Goal: Contribute content: Add original content to the website for others to see

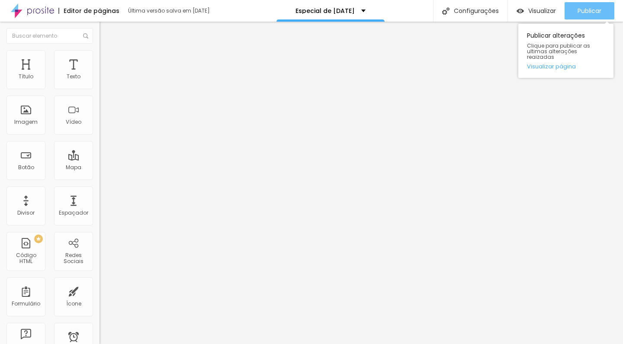
click at [573, 18] on button "Publicar" at bounding box center [589, 10] width 50 height 17
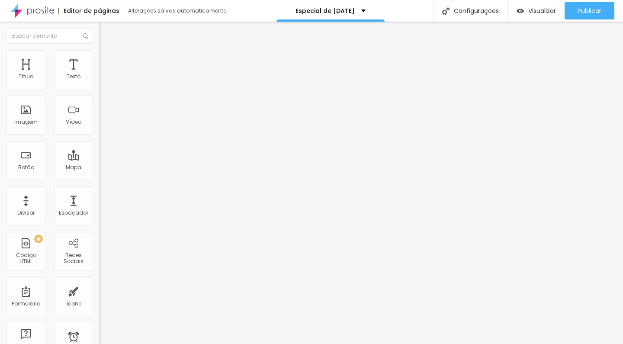
click at [107, 60] on span "Estilo" at bounding box center [113, 55] width 13 height 7
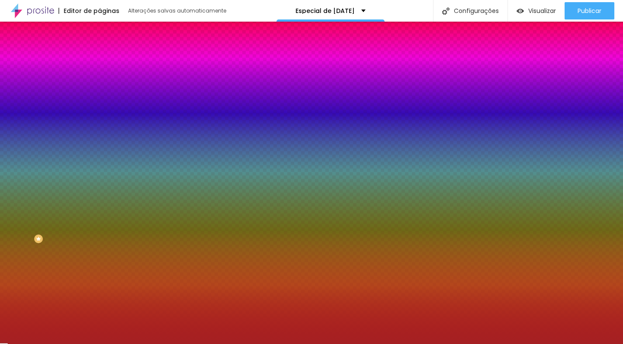
click at [99, 65] on li "Avançado" at bounding box center [148, 63] width 99 height 9
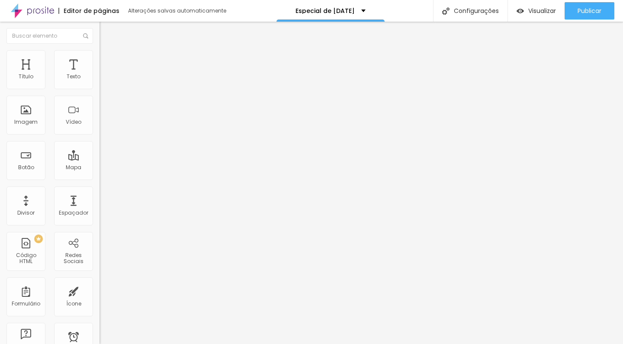
click at [107, 60] on span "Estilo" at bounding box center [113, 55] width 13 height 7
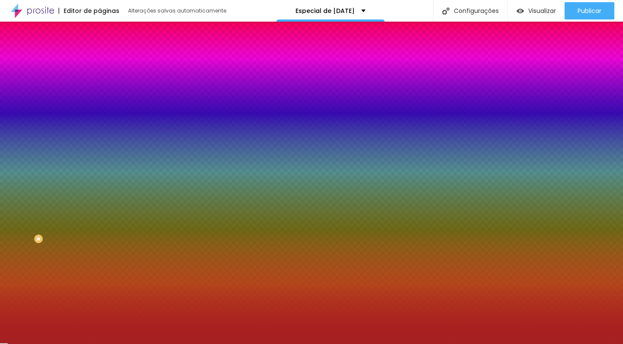
click at [99, 49] on img at bounding box center [103, 46] width 8 height 8
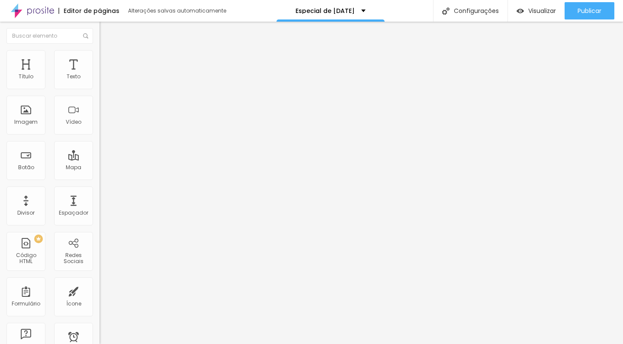
click at [99, 52] on li "Estilo" at bounding box center [148, 54] width 99 height 9
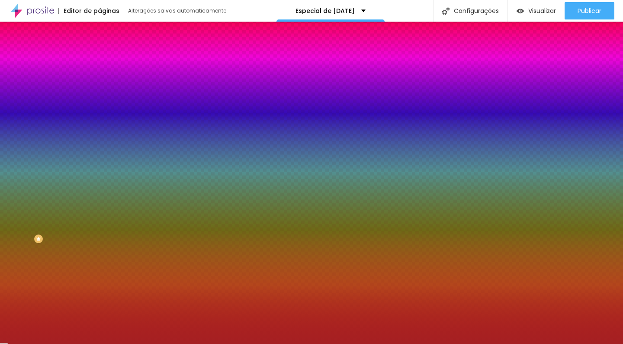
click at [103, 195] on icon "button" at bounding box center [105, 197] width 5 height 5
type input "36"
type input "34"
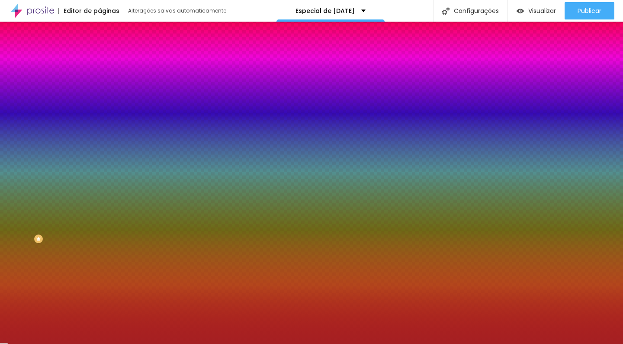
type input "33"
type input "32"
type input "31"
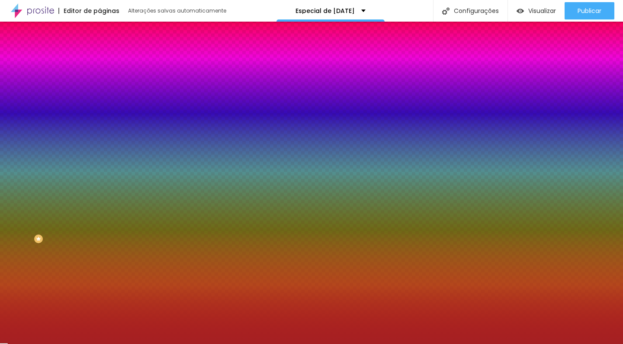
type input "31"
type input "30"
type input "29"
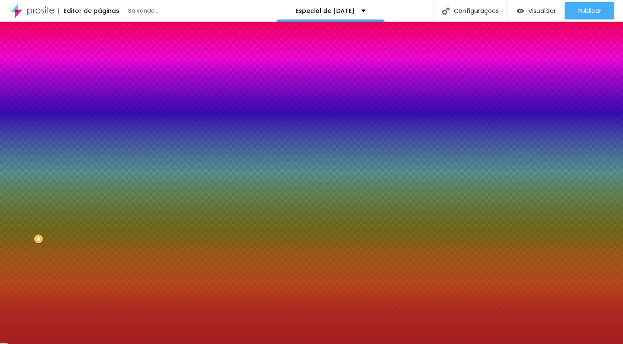
type input "28"
type input "27"
type input "26"
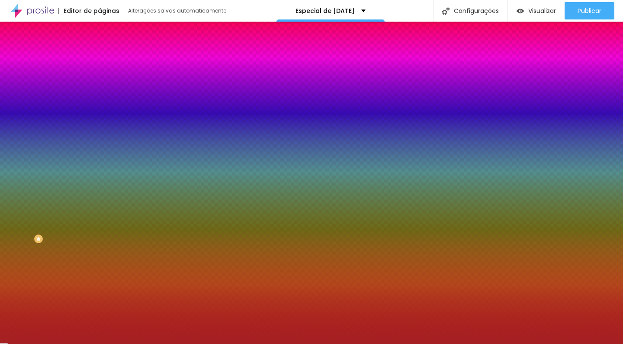
type input "26"
drag, startPoint x: 126, startPoint y: 212, endPoint x: 99, endPoint y: 212, distance: 27.3
type input "26"
click at [58, 343] on div at bounding box center [311, 344] width 623 height 0
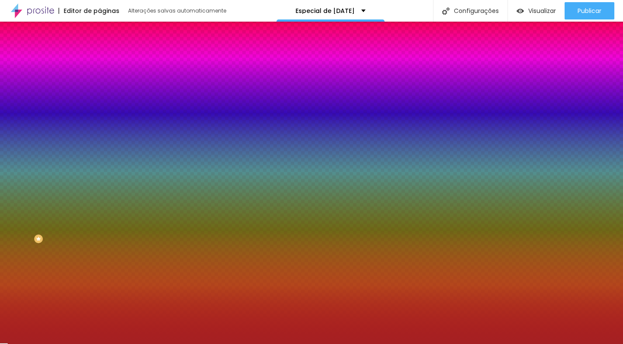
click at [99, 218] on button "button" at bounding box center [105, 222] width 12 height 9
type input "15"
type input "14"
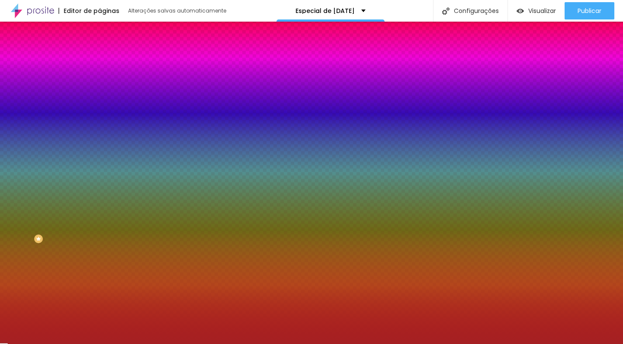
type input "13"
type input "14"
type input "15"
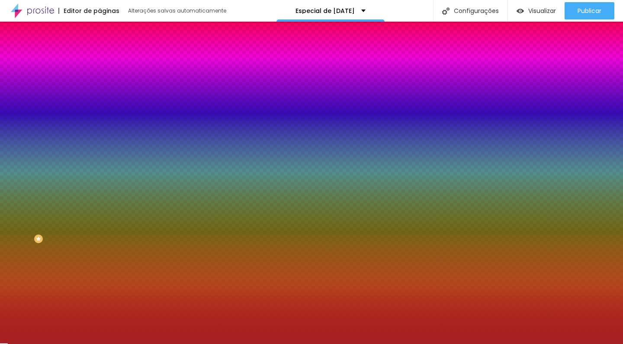
type input "15"
click at [60, 343] on div at bounding box center [311, 344] width 623 height 0
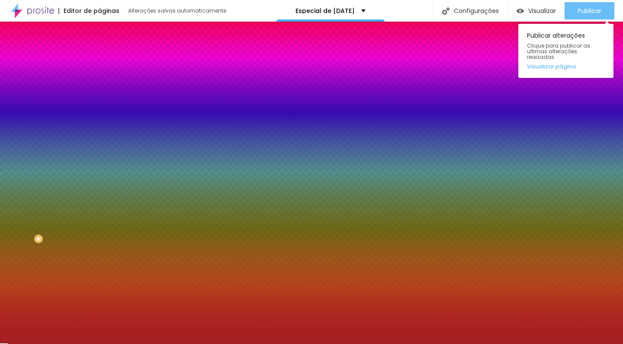
click at [587, 13] on span "Publicar" at bounding box center [589, 10] width 24 height 7
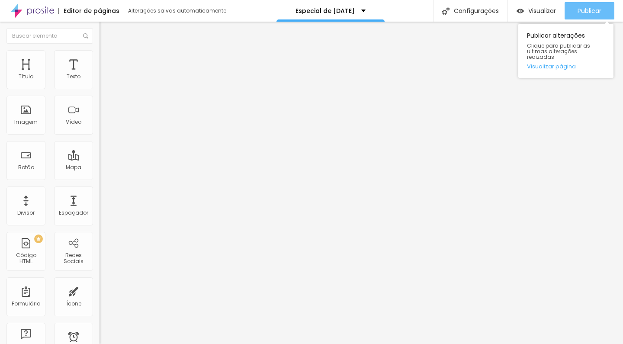
click at [583, 14] on span "Publicar" at bounding box center [589, 10] width 24 height 7
click at [600, 12] on span "Publicar" at bounding box center [589, 10] width 24 height 7
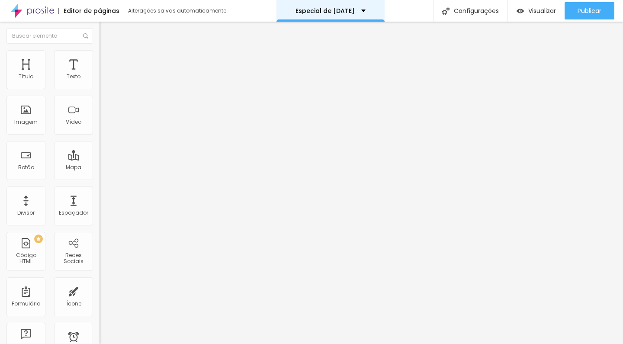
click at [312, 14] on div "Especial de [DATE]" at bounding box center [330, 11] width 108 height 22
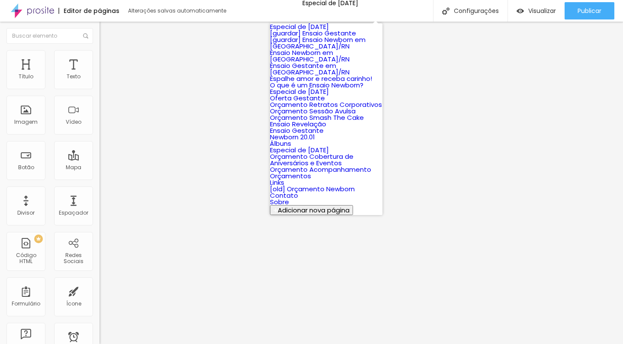
scroll to position [320, 0]
click at [284, 178] on link "Links" at bounding box center [277, 182] width 14 height 9
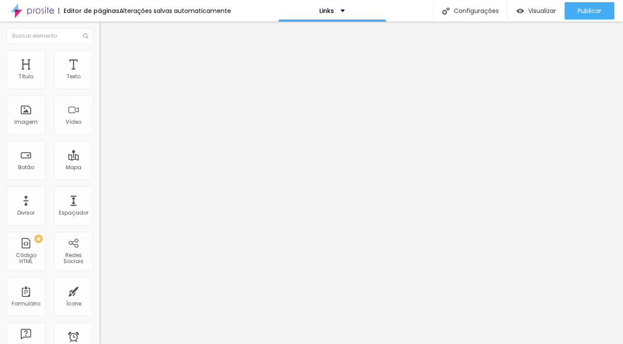
click at [99, 74] on span "Adicionar imagem" at bounding box center [127, 70] width 56 height 7
click at [99, 158] on div "Proporção Original Cinema 16:9 Padrão 4:3 Quadrado 1:1 Original" at bounding box center [148, 141] width 99 height 34
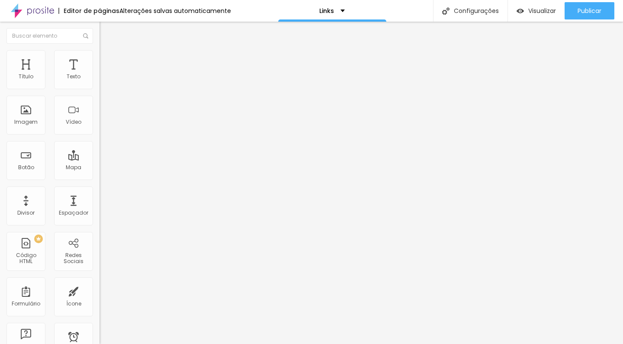
click at [99, 135] on span "Original" at bounding box center [109, 131] width 21 height 7
click at [107, 60] on span "Estilo" at bounding box center [113, 55] width 13 height 7
type input "5"
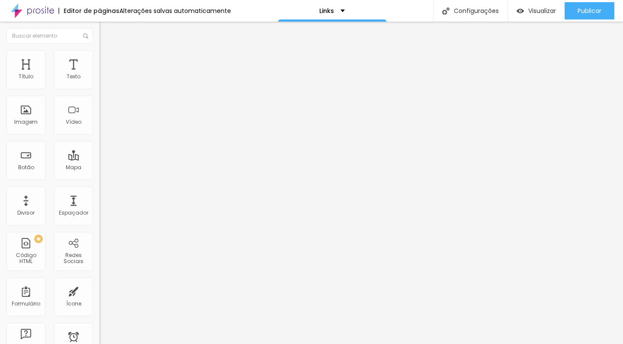
type input "16"
type input "46"
type input "59"
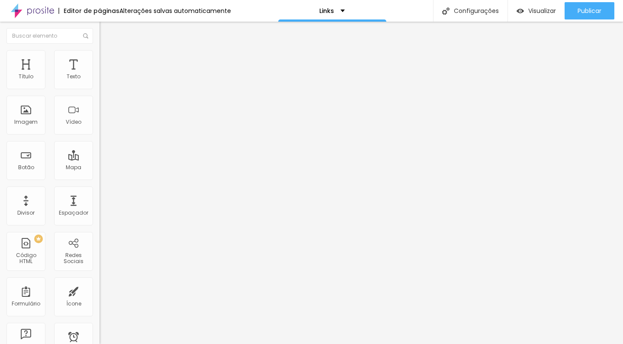
type input "59"
type input "79"
type input "87"
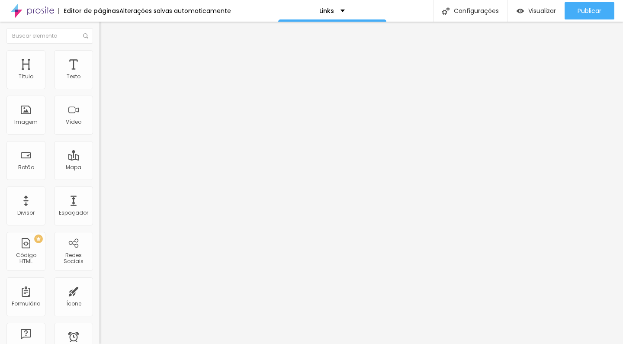
type input "102"
type input "113"
type input "118"
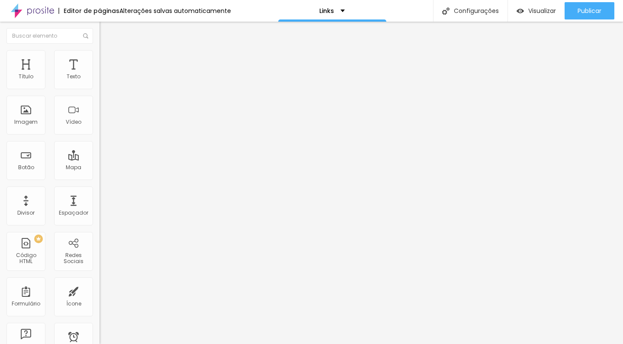
type input "118"
type input "128"
type input "133"
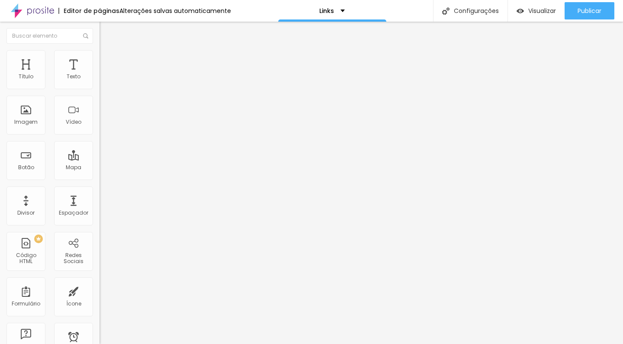
type input "142"
type input "148"
type input "158"
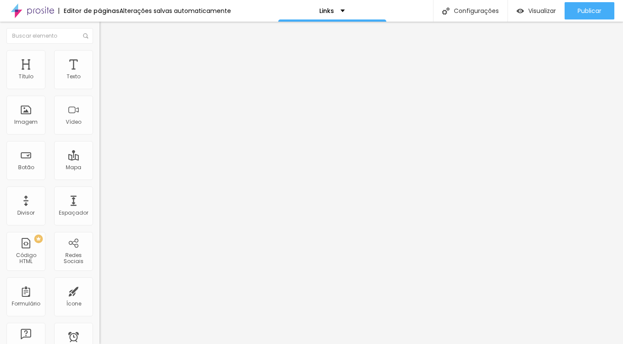
type input "158"
type input "163"
type input "168"
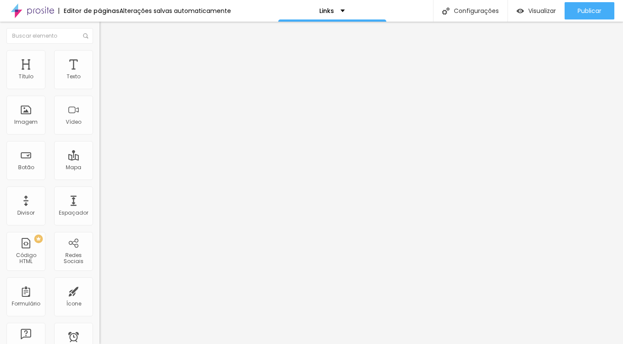
type input "171"
type input "173"
type input "174"
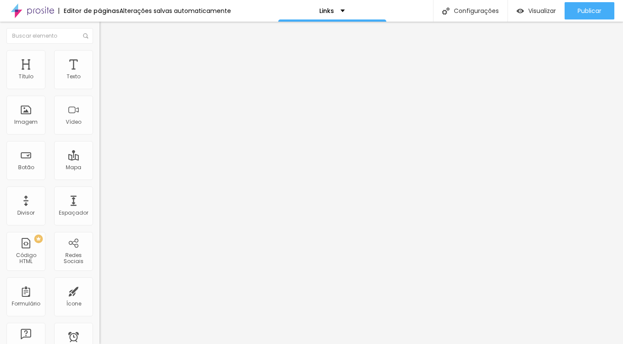
type input "174"
type input "176"
type input "179"
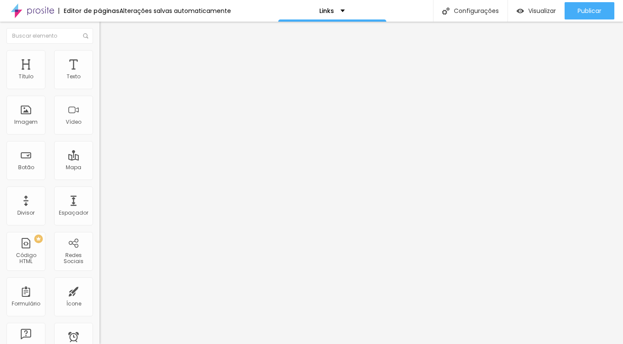
type input "189"
type input "196"
type input "200"
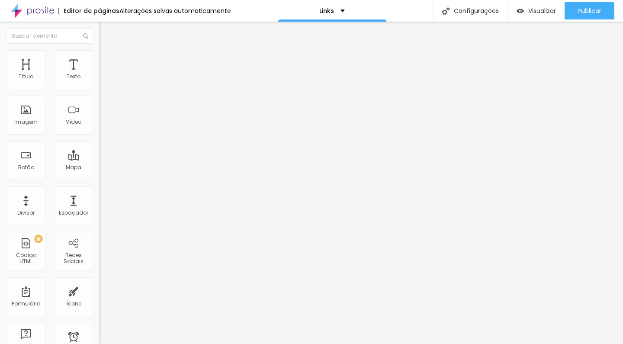
type input "200"
drag, startPoint x: 22, startPoint y: 112, endPoint x: 109, endPoint y: 120, distance: 88.2
type input "200"
click at [109, 120] on div "Título Texto Imagem Vídeo Botão Mapa Divisor Espaçador PREMIUM Código HTML Rede…" at bounding box center [311, 183] width 623 height 322
type input "95"
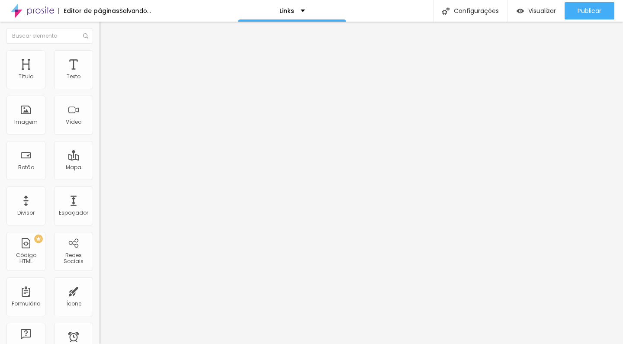
type input "95"
type input "85"
type input "65"
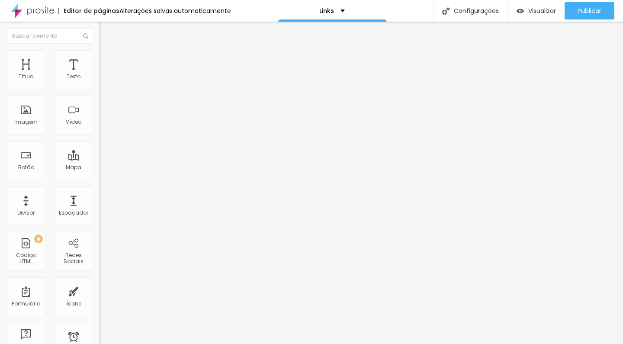
type input "60"
type input "55"
type input "50"
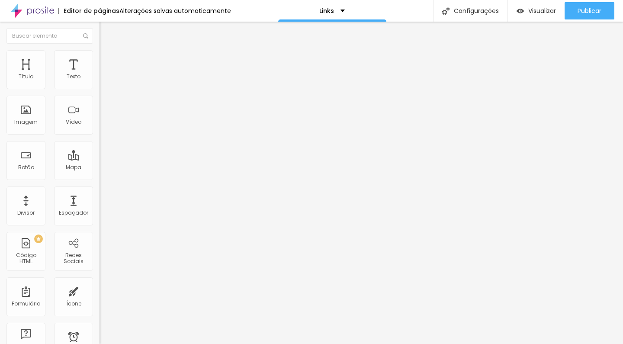
type input "50"
type input "45"
type input "40"
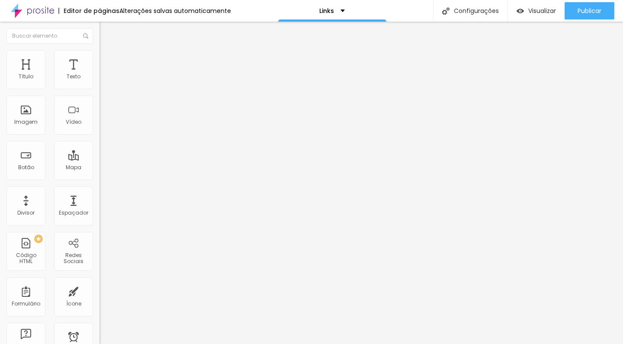
type input "35"
type input "30"
type input "25"
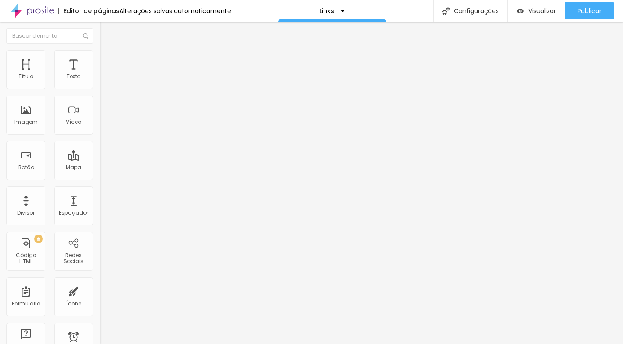
type input "25"
type input "20"
drag, startPoint x: 93, startPoint y: 94, endPoint x: 19, endPoint y: 93, distance: 73.5
type input "20"
click at [99, 89] on input "range" at bounding box center [127, 85] width 56 height 7
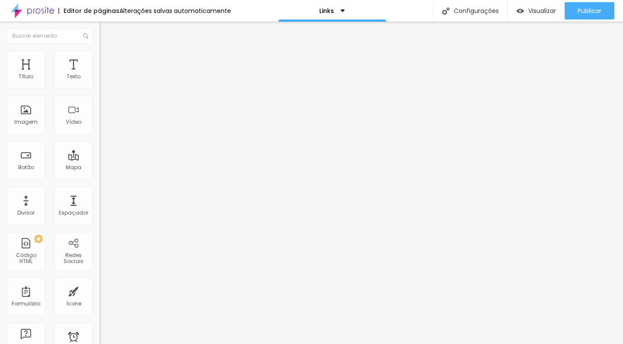
click at [99, 189] on div "Editar Imagem Conteúdo Estilo Avançado Tamanho 20 px % 200 Borda arredondada So…" at bounding box center [148, 183] width 99 height 322
click at [107, 61] on span "Avançado" at bounding box center [121, 64] width 29 height 7
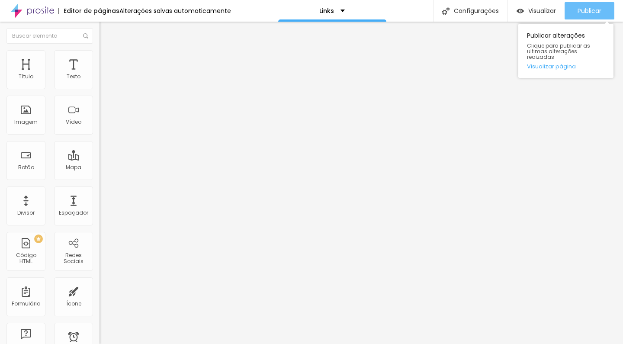
click at [599, 13] on span "Publicar" at bounding box center [589, 10] width 24 height 7
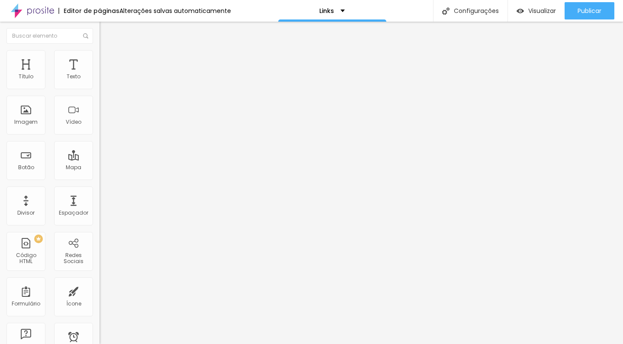
click at [107, 51] on span "Conteúdo" at bounding box center [120, 47] width 27 height 7
click at [99, 177] on input "https://" at bounding box center [151, 173] width 104 height 9
drag, startPoint x: 43, startPoint y: 233, endPoint x: 3, endPoint y: 229, distance: 40.8
click at [99, 198] on div "Trocar imagem Descrição da imagem (Alt) Alinhamento Proporção Original Cinema 1…" at bounding box center [148, 132] width 99 height 130
paste input "i.pinimg.com/736x/52/ef/2a/52ef2a5f1317d356c24fa8e5b7fae9a3.jpg"
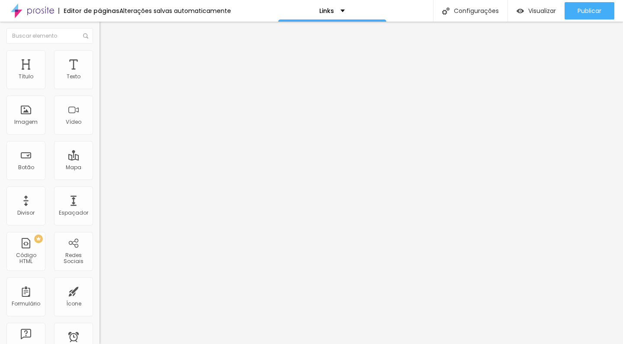
type input "https://i.pinimg.com/736x/52/ef/2a/52ef2a5f1317d356c24fa8e5b7fae9a3.jpg"
paste input "www.amoradiafoto.com/especial-de-natal-2025"
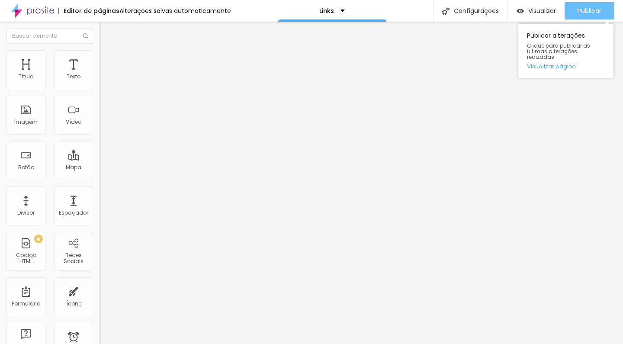
type input "www.amoradiafoto.com/especial-de-natal-2025"
click at [592, 14] on span "Publicar" at bounding box center [589, 10] width 24 height 7
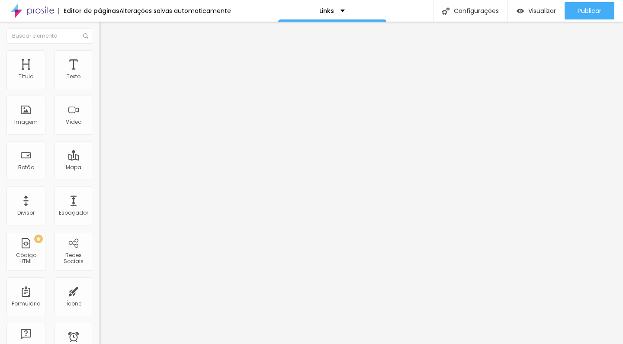
click at [99, 59] on img at bounding box center [103, 63] width 8 height 8
click at [107, 60] on span "Estilo" at bounding box center [113, 55] width 13 height 7
type input "25"
type input "30"
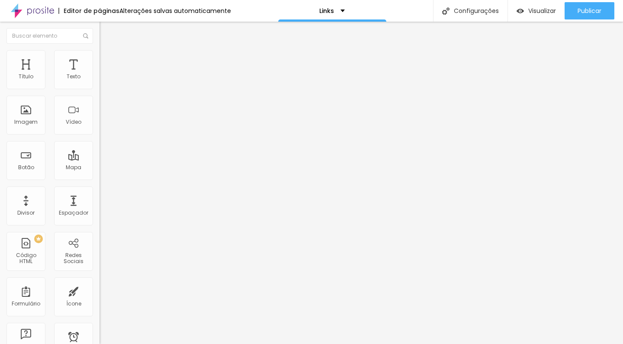
type input "30"
type input "35"
type input "40"
drag, startPoint x: 20, startPoint y: 96, endPoint x: 35, endPoint y: 96, distance: 14.7
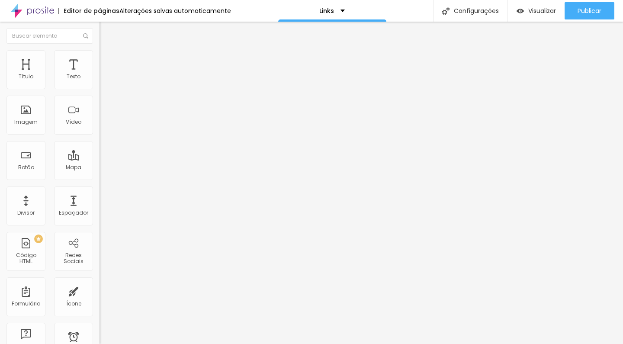
type input "40"
click at [99, 89] on input "range" at bounding box center [127, 85] width 56 height 7
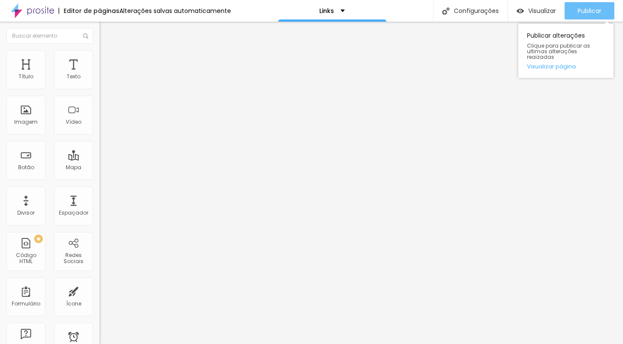
click at [605, 7] on button "Publicar" at bounding box center [589, 10] width 50 height 17
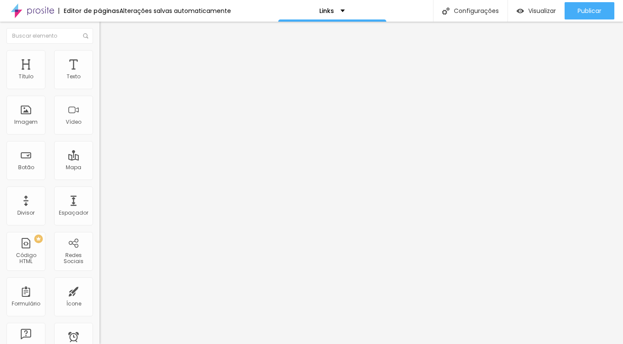
type input "45"
type input "50"
type input "55"
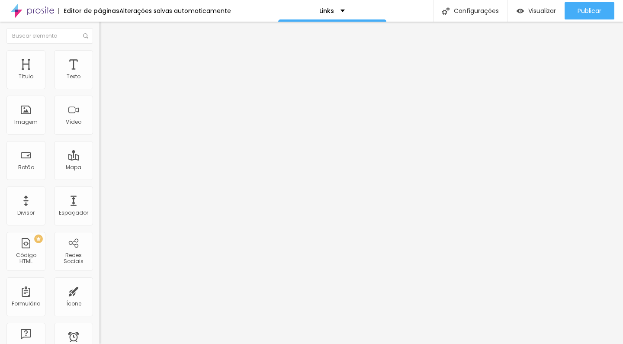
type input "55"
type input "60"
type input "65"
drag, startPoint x: 38, startPoint y: 95, endPoint x: 57, endPoint y: 95, distance: 18.6
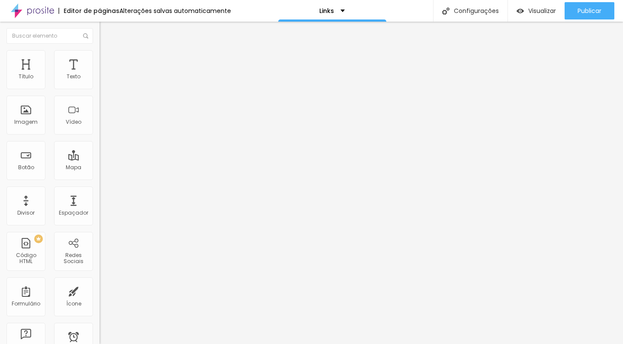
type input "65"
click at [99, 89] on input "range" at bounding box center [127, 85] width 56 height 7
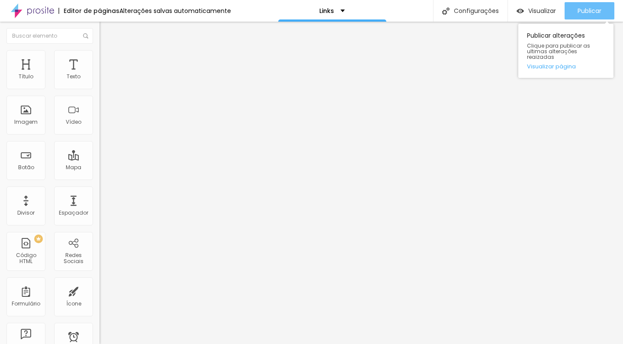
click at [570, 16] on button "Publicar" at bounding box center [589, 10] width 50 height 17
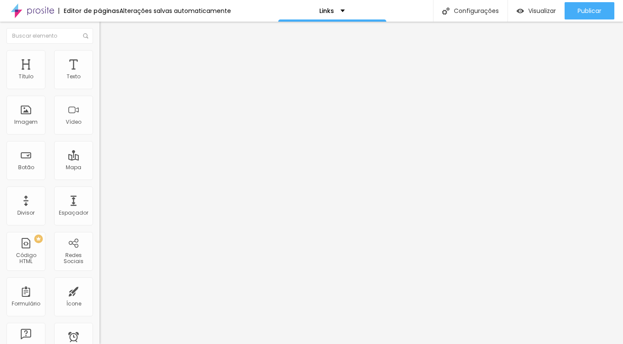
click at [107, 51] on span "Conteúdo" at bounding box center [120, 47] width 27 height 7
click at [99, 177] on input "www.amoradiafoto.com/especial-de-natal-2025" at bounding box center [151, 173] width 104 height 9
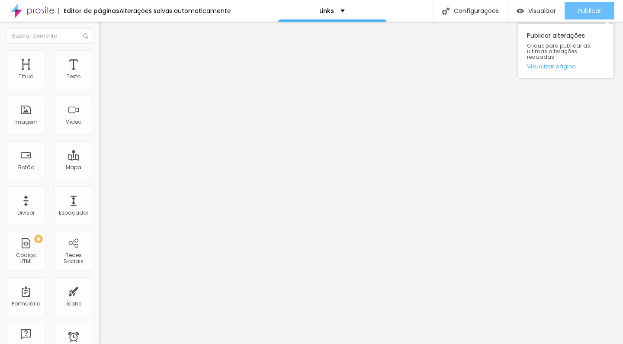
click at [592, 16] on div "Publicar" at bounding box center [589, 10] width 24 height 17
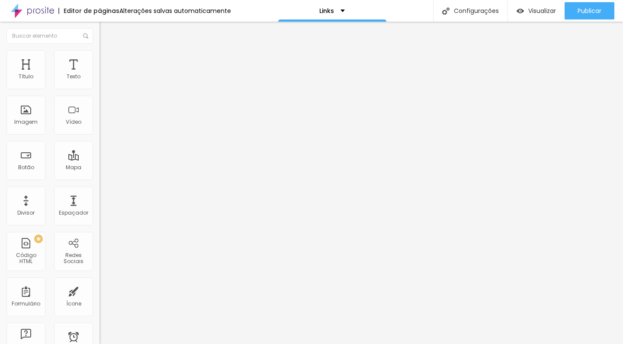
click at [99, 177] on input "https//:www.amoradiafoto.com/especial-de-natal-2025" at bounding box center [151, 173] width 104 height 9
paste input "://"
type input "https://www.amoradiafoto.com/especial-de-natal-2025"
click at [600, 19] on div "Publicar alterações Clique para publicar as ultimas alterações reaizadas Visual…" at bounding box center [565, 48] width 95 height 58
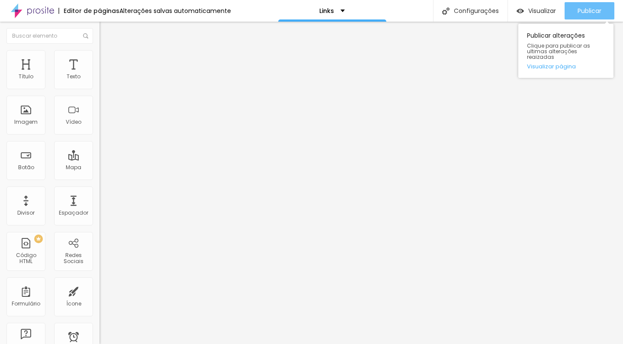
click at [592, 13] on span "Publicar" at bounding box center [589, 10] width 24 height 7
click at [597, 7] on span "Publicar" at bounding box center [589, 10] width 24 height 7
click at [590, 13] on span "Publicar" at bounding box center [589, 10] width 24 height 7
click at [590, 7] on span "Publicar" at bounding box center [589, 10] width 24 height 7
click at [589, 16] on div "Publicar" at bounding box center [589, 10] width 24 height 17
